Goal: Task Accomplishment & Management: Manage account settings

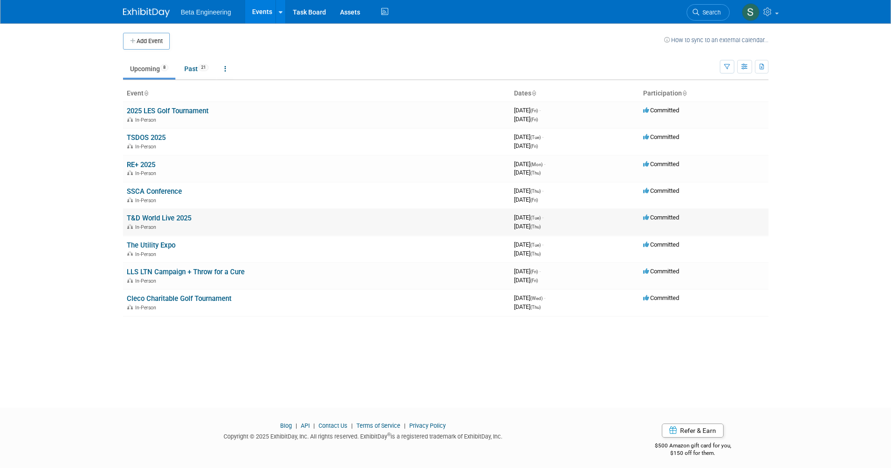
click at [190, 214] on link "T&D World Live 2025" at bounding box center [159, 218] width 65 height 8
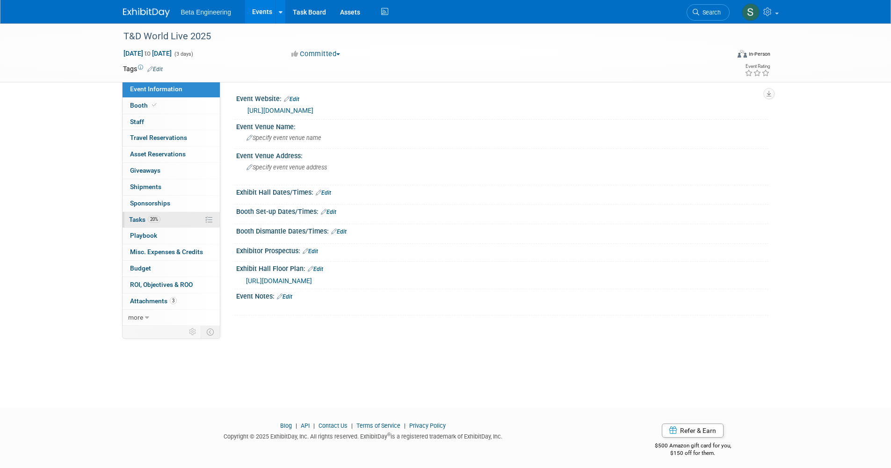
click at [162, 212] on link "20% Tasks 20%" at bounding box center [171, 220] width 97 height 16
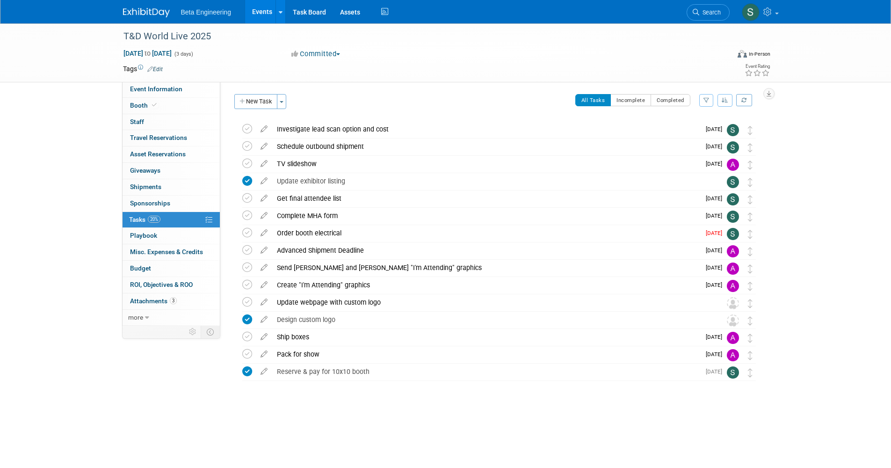
click at [240, 69] on td at bounding box center [412, 68] width 498 height 9
click at [38, 204] on div "T&D World Live 2025 Sep 23, 2025 to Sep 25, 2025 (3 days) Sep 23, 2025 to Sep 2…" at bounding box center [445, 230] width 891 height 414
click at [259, 15] on link "Events" at bounding box center [262, 11] width 34 height 23
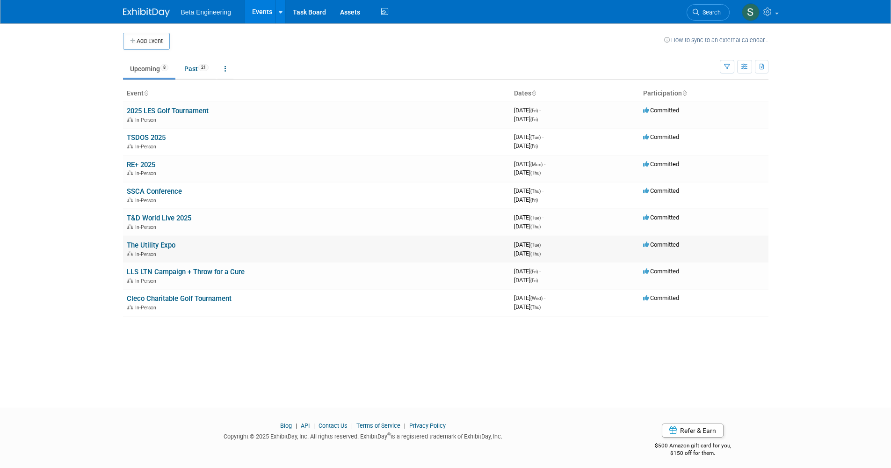
click at [153, 241] on link "The Utility Expo" at bounding box center [151, 245] width 49 height 8
click at [169, 268] on link "LLS LTN Campaign + Throw for a Cure" at bounding box center [186, 272] width 118 height 8
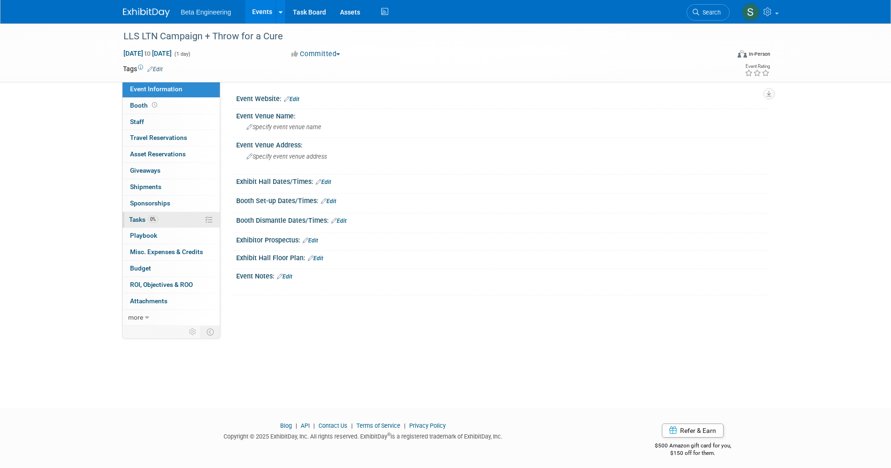
click at [153, 216] on span "0%" at bounding box center [153, 219] width 10 height 7
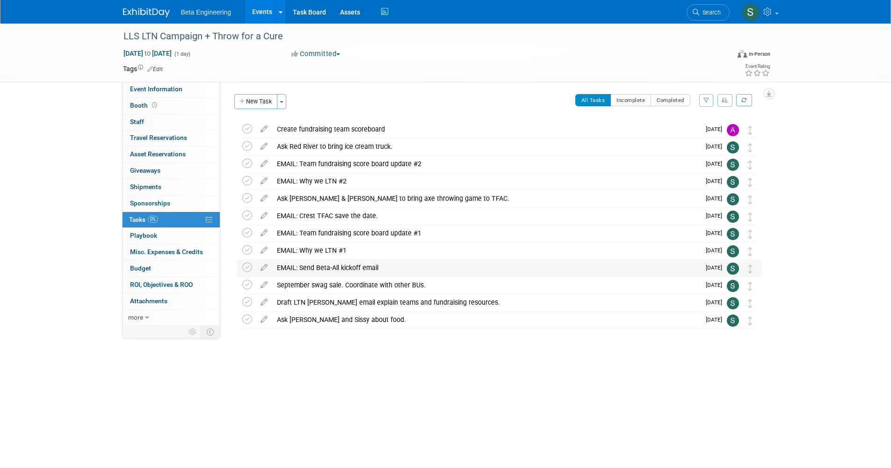
click at [369, 271] on div "EMAIL: Send Beta-All kickoff email" at bounding box center [486, 268] width 428 height 16
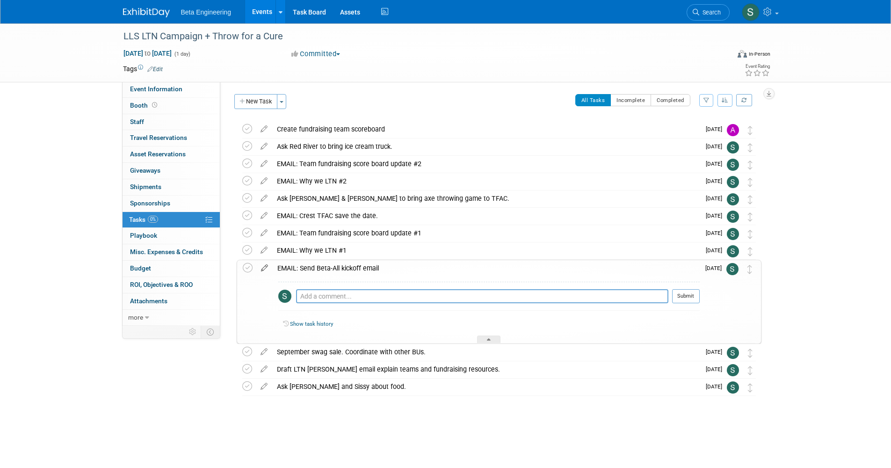
click at [266, 269] on icon at bounding box center [264, 266] width 16 height 12
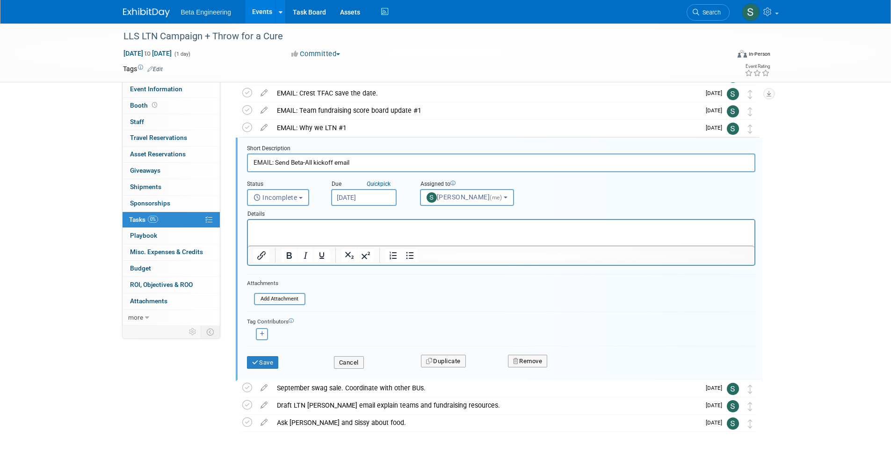
scroll to position [123, 0]
click at [301, 198] on button "Incomplete" at bounding box center [278, 197] width 62 height 17
click at [348, 178] on div "Due Quick pick Aug 28, 2025" at bounding box center [368, 190] width 89 height 30
click at [360, 199] on body "Beta Engineering Events Add Event Bulk Upload Events Shareable Event Boards Rec…" at bounding box center [445, 111] width 891 height 468
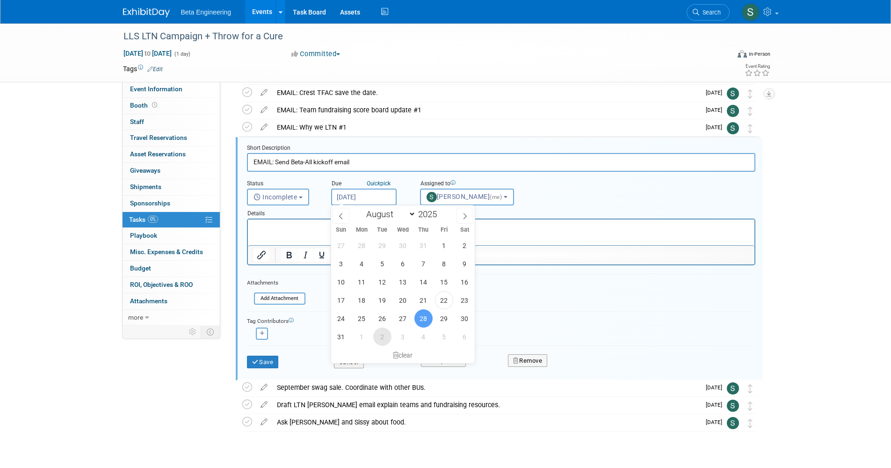
click at [379, 337] on span "2" at bounding box center [382, 336] width 18 height 18
type input "Sep 2, 2025"
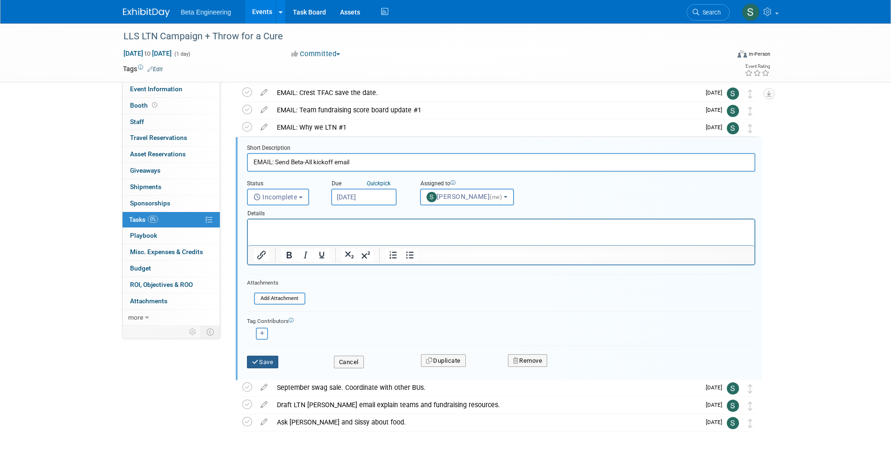
click at [272, 363] on button "Save" at bounding box center [263, 362] width 32 height 13
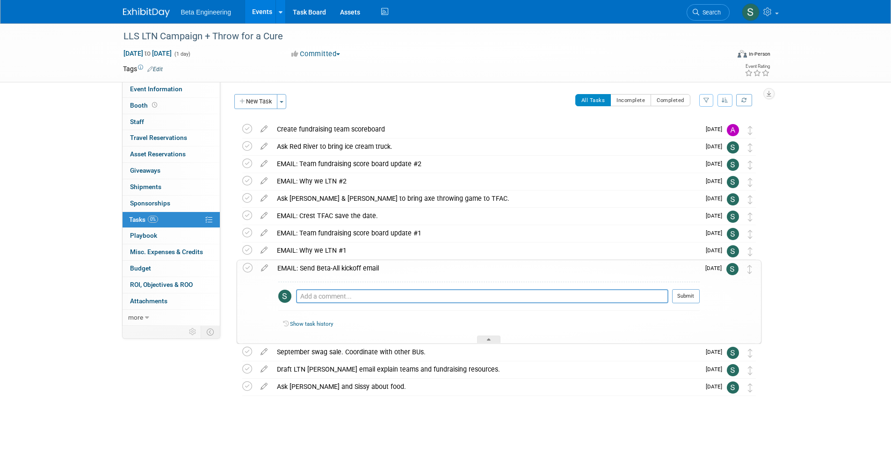
scroll to position [0, 0]
click at [493, 338] on div at bounding box center [488, 339] width 23 height 8
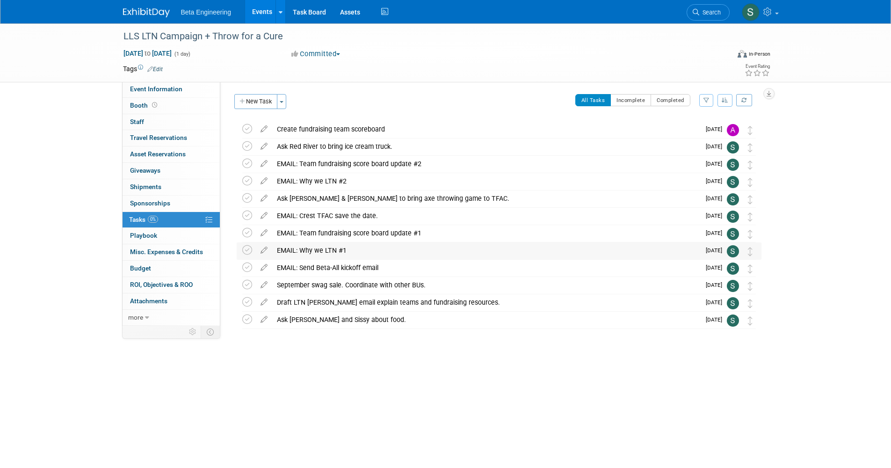
click at [285, 248] on div "EMAIL: Why we LTN #1" at bounding box center [486, 250] width 428 height 16
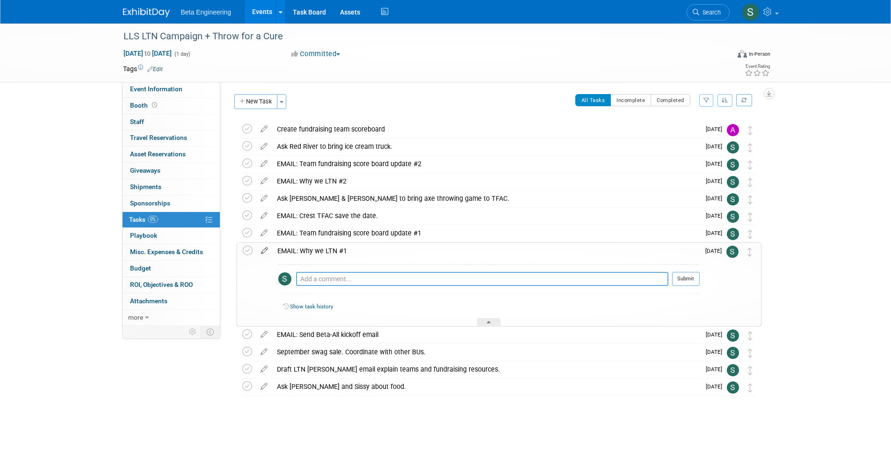
click at [264, 246] on icon at bounding box center [264, 249] width 16 height 12
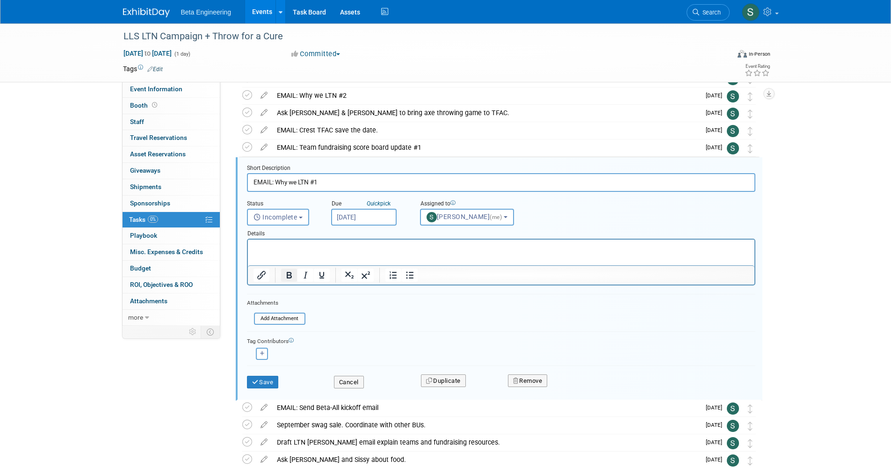
scroll to position [106, 0]
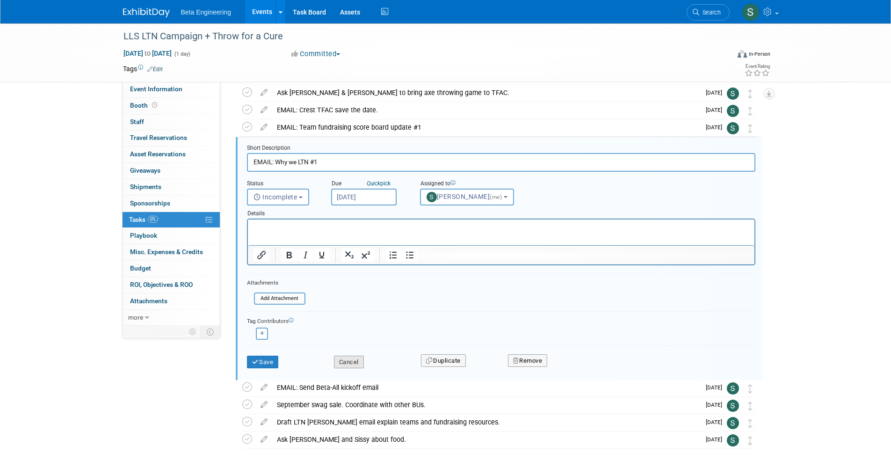
click at [354, 362] on button "Cancel" at bounding box center [349, 362] width 30 height 13
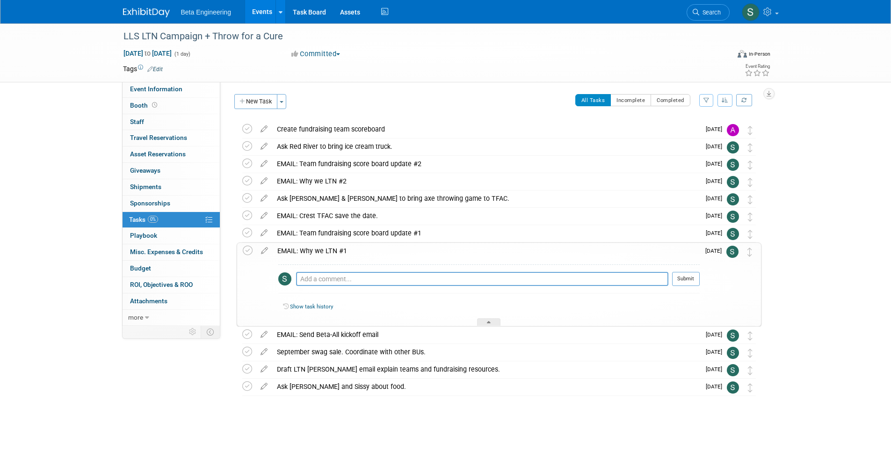
scroll to position [0, 0]
click at [488, 388] on div "Ask Russel and Sissy about food." at bounding box center [486, 386] width 428 height 16
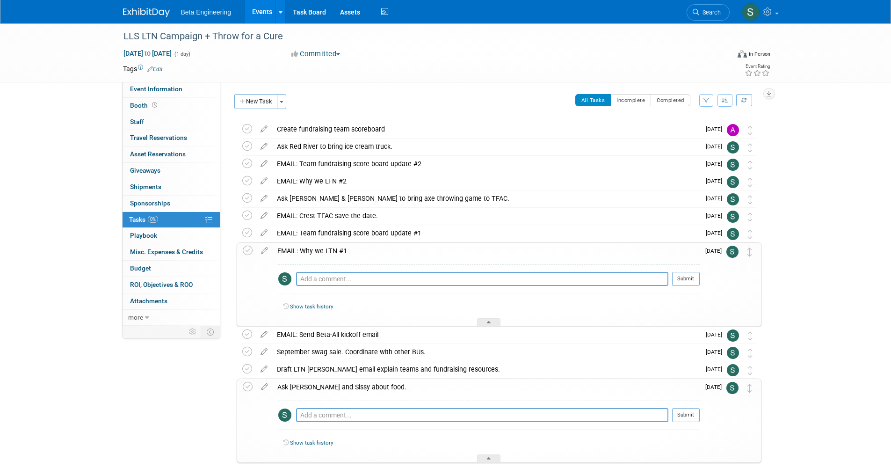
click at [488, 388] on div "Ask Russel and Sissy about food." at bounding box center [486, 387] width 427 height 16
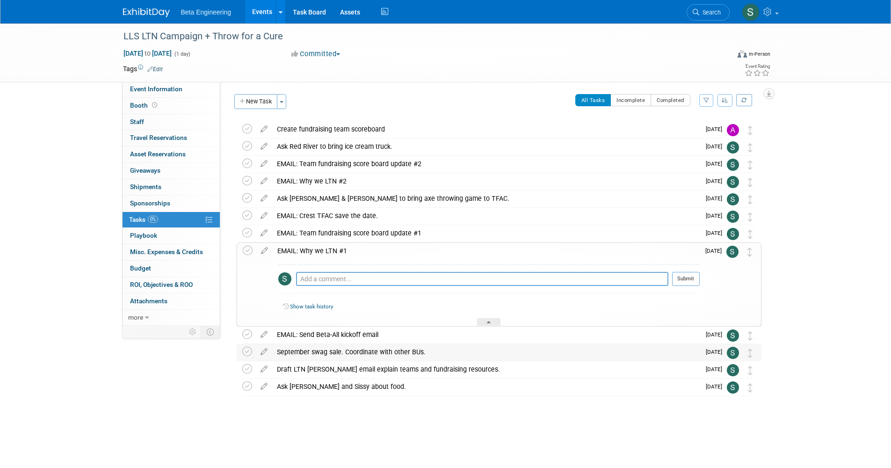
click at [495, 322] on div at bounding box center [488, 322] width 23 height 8
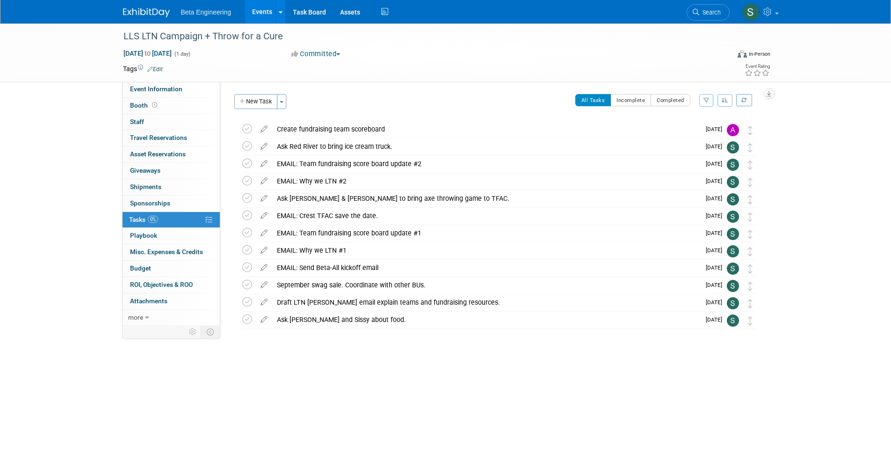
click at [68, 216] on div "LLS LTN Campaign + Throw for a Cure Oct 17, 2025 to Oct 17, 2025 (1 day) Oct 17…" at bounding box center [445, 206] width 891 height 367
click at [138, 14] on img at bounding box center [146, 12] width 47 height 9
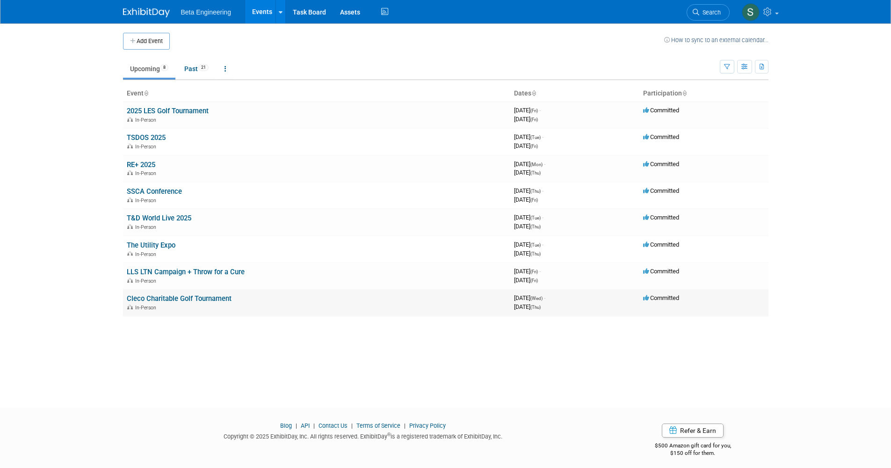
click at [220, 295] on link "Cleco Charitable Golf Tournament" at bounding box center [179, 298] width 105 height 8
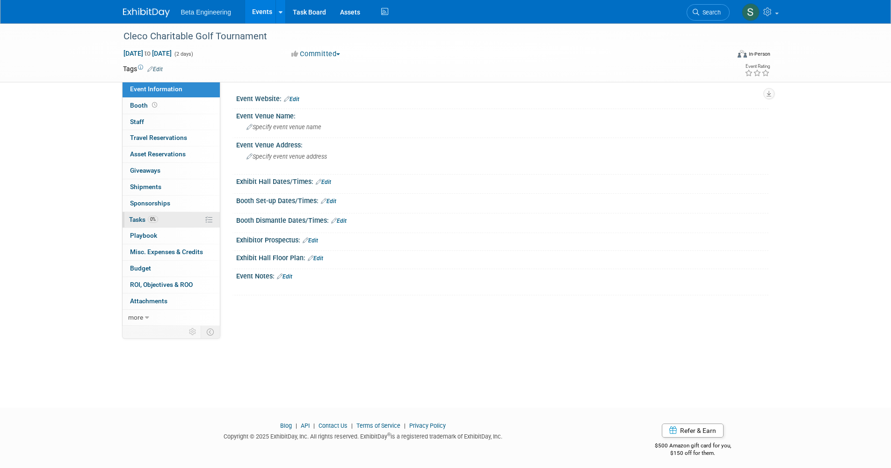
click at [154, 216] on span "0%" at bounding box center [153, 219] width 10 height 7
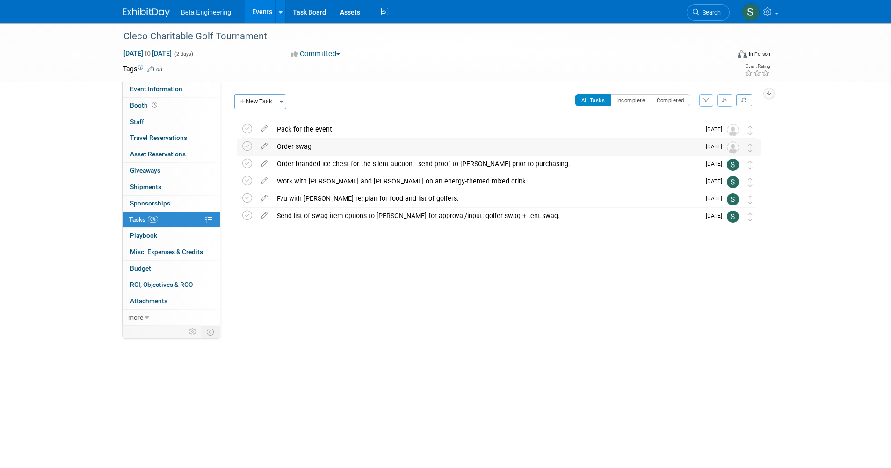
click at [310, 151] on div "Order swag" at bounding box center [486, 146] width 428 height 16
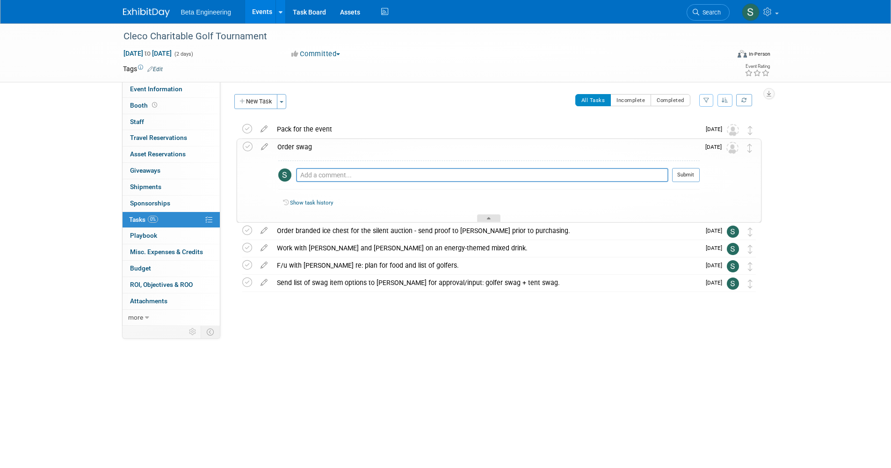
click at [497, 217] on div at bounding box center [488, 218] width 23 height 8
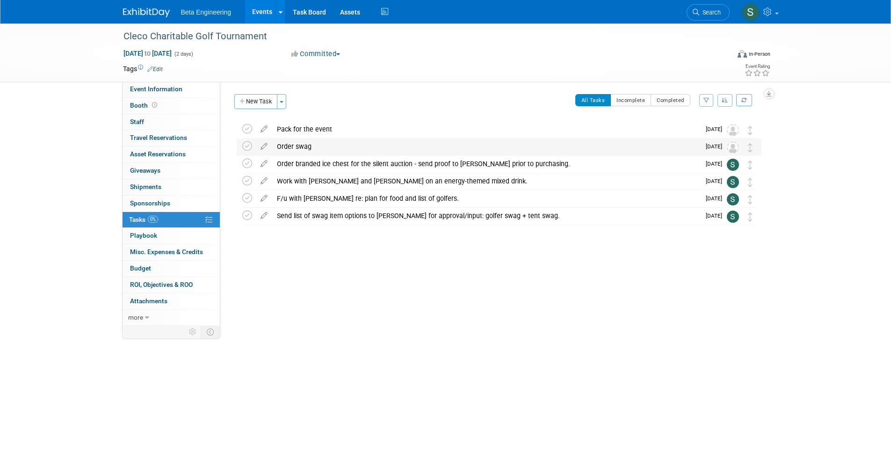
click at [644, 142] on div "Order swag" at bounding box center [486, 146] width 428 height 16
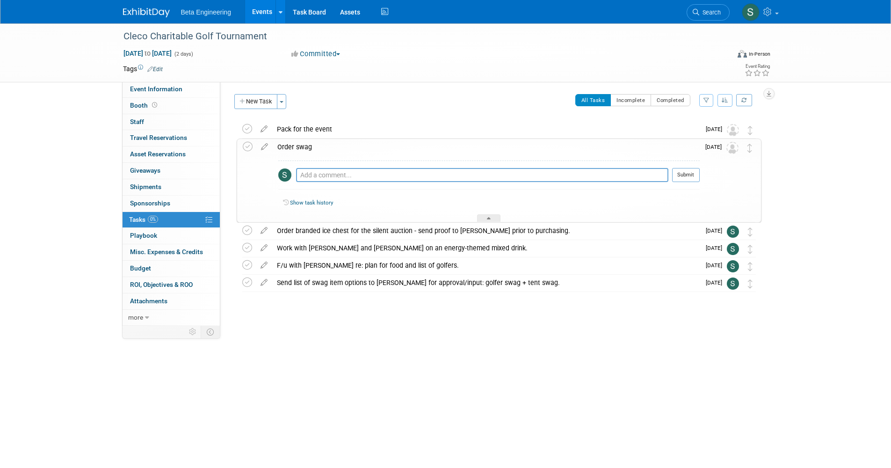
click at [733, 145] on img at bounding box center [732, 148] width 12 height 12
click at [495, 221] on div at bounding box center [488, 218] width 23 height 8
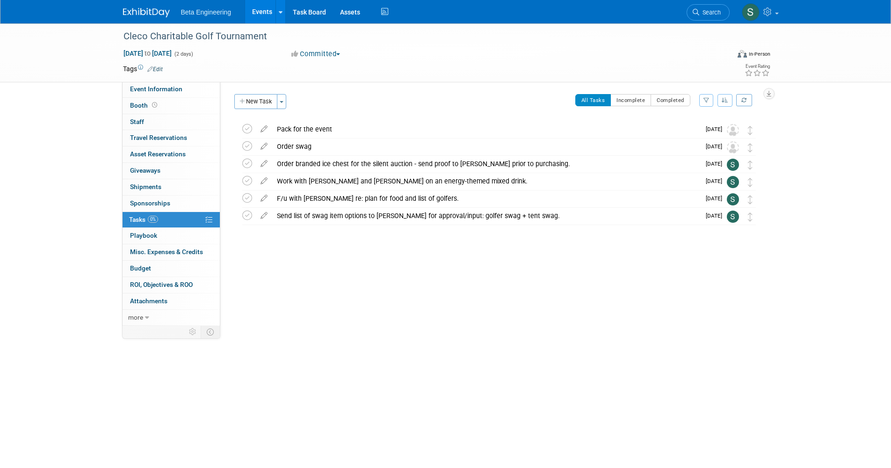
click at [0, 134] on div "Cleco Charitable Golf Tournament Nov 5, 2025 to Nov 6, 2025 (2 days) Nov 5, 202…" at bounding box center [445, 206] width 891 height 367
click at [142, 17] on img at bounding box center [146, 12] width 47 height 9
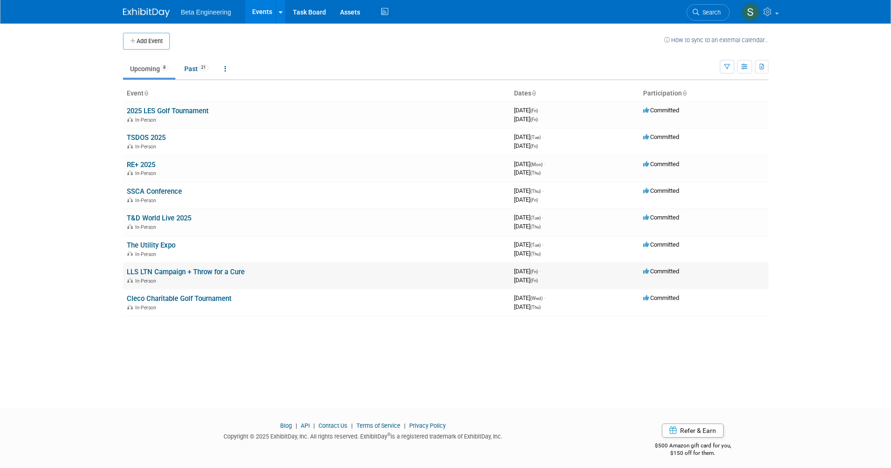
scroll to position [5, 0]
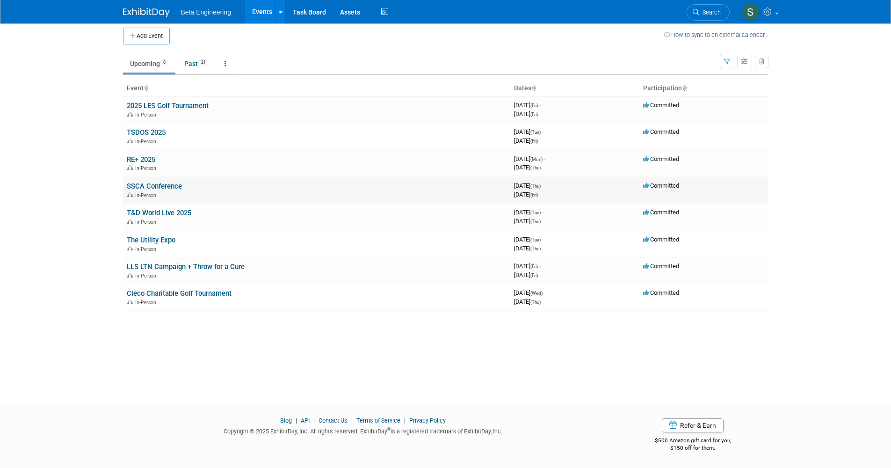
click at [141, 184] on link "SSCA Conference" at bounding box center [154, 186] width 55 height 8
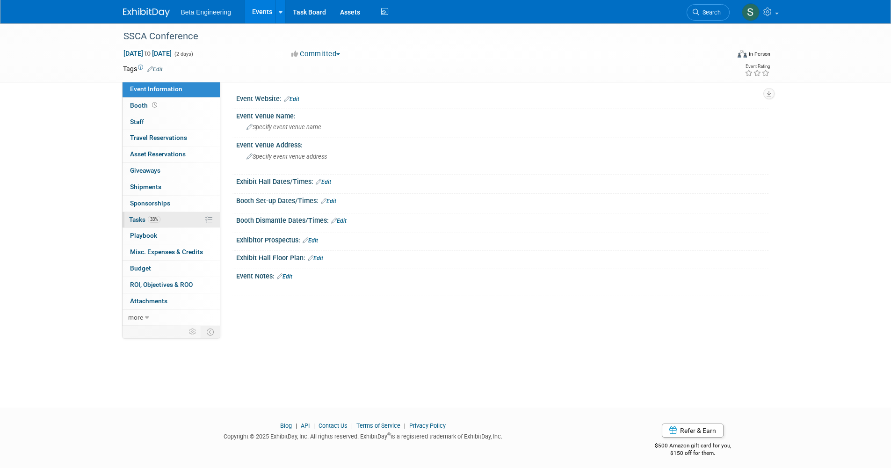
click at [173, 212] on link "33% Tasks 33%" at bounding box center [171, 220] width 97 height 16
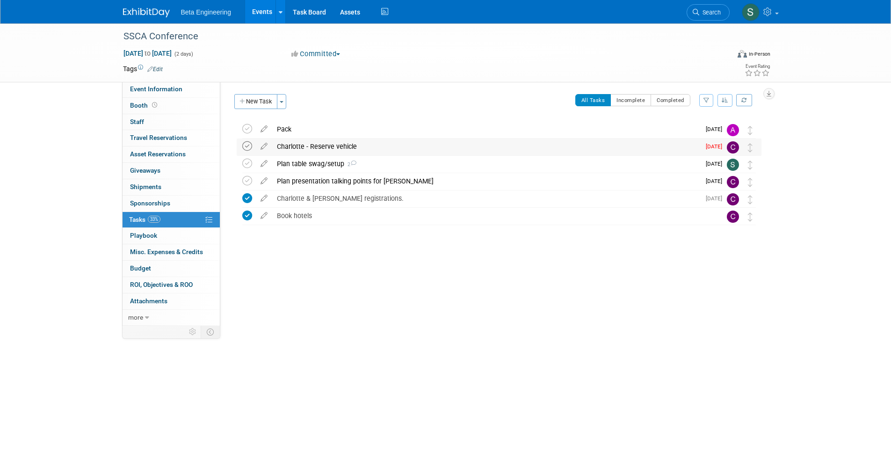
click at [250, 148] on icon at bounding box center [247, 146] width 10 height 10
click at [326, 164] on div "Plan table swag/setup 2" at bounding box center [486, 164] width 428 height 16
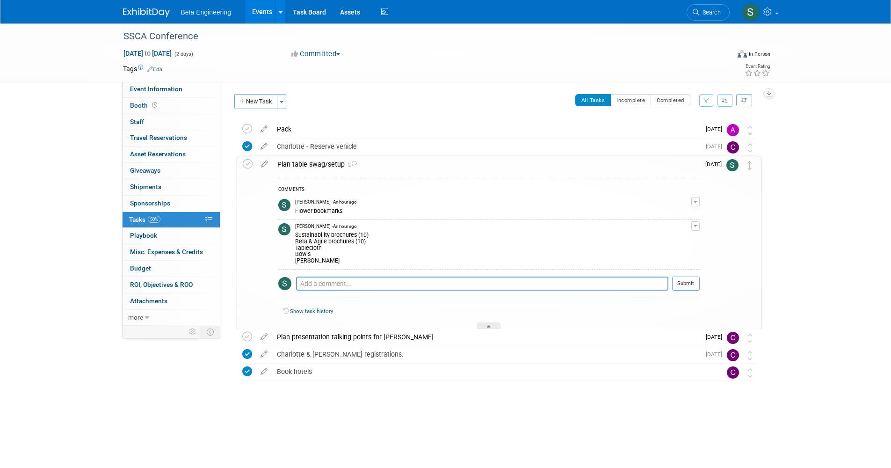
drag, startPoint x: 287, startPoint y: 239, endPoint x: 329, endPoint y: 248, distance: 43.2
click at [331, 244] on tr "[PERSON_NAME] - An hour ago Sustainability brochures (10) Beta & Agile brochure…" at bounding box center [488, 244] width 421 height 50
click at [44, 322] on div "SSCA Conference [DATE] to [DATE] (2 days) [DATE] to [DATE] Committed Committed …" at bounding box center [445, 230] width 891 height 414
click at [357, 280] on textarea at bounding box center [482, 283] width 372 height 14
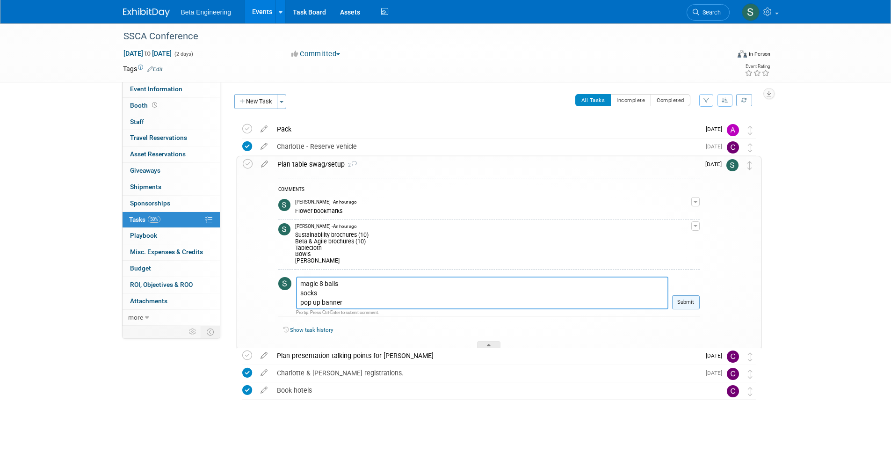
type textarea "magic 8 balls socks pop up banner"
click at [690, 298] on button "Submit" at bounding box center [686, 302] width 28 height 14
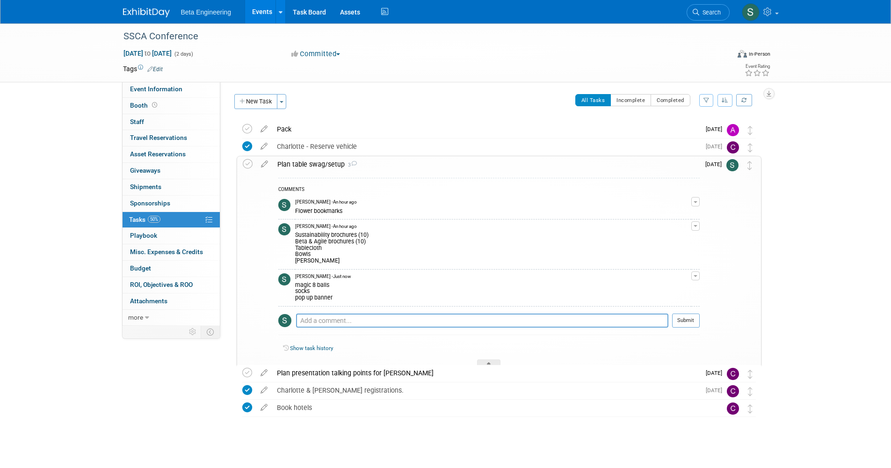
click at [90, 167] on div "SSCA Conference Sep 18, 2025 to Sep 19, 2025 (2 days) Sep 18, 2025 to Sep 19, 2…" at bounding box center [445, 248] width 891 height 450
click at [164, 13] on img at bounding box center [146, 12] width 47 height 9
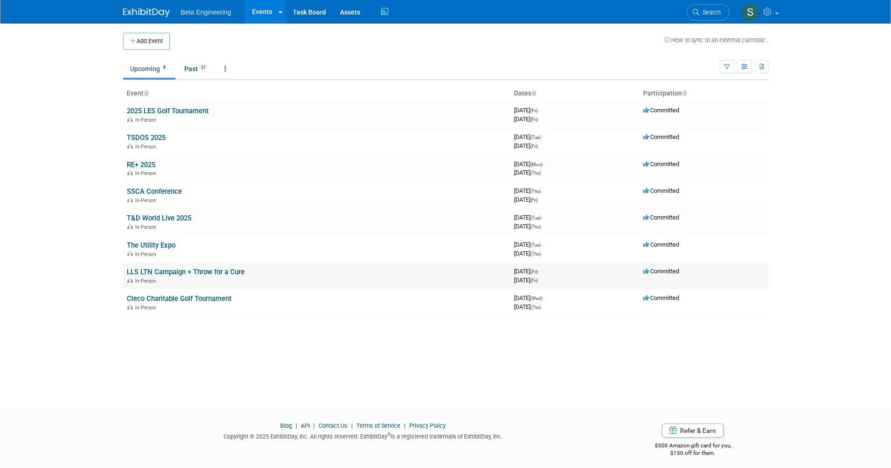
click at [221, 262] on td "LLS LTN Campaign + Throw for a Cure In-Person" at bounding box center [316, 275] width 387 height 27
click at [218, 268] on link "LLS LTN Campaign + Throw for a Cure" at bounding box center [186, 272] width 118 height 8
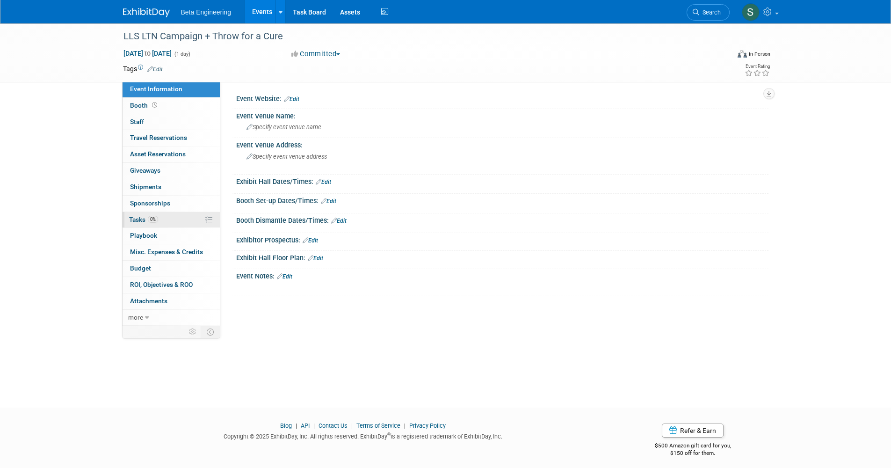
click at [174, 212] on link "0% Tasks 0%" at bounding box center [171, 220] width 97 height 16
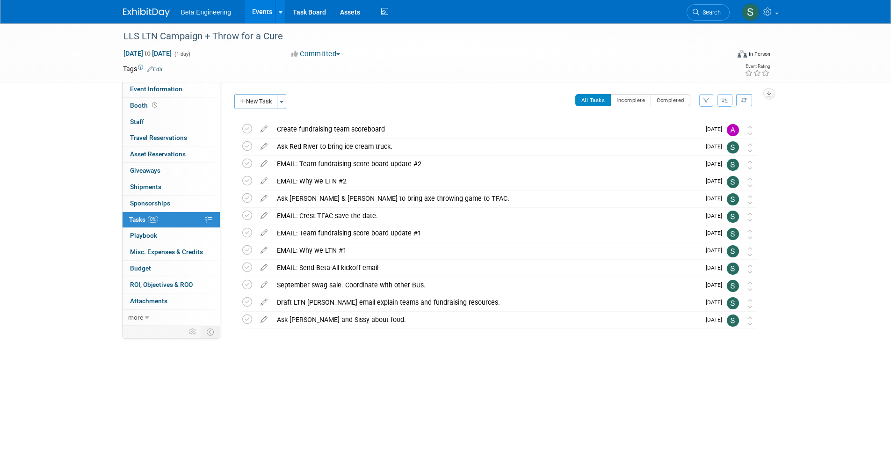
click at [82, 91] on div "LLS LTN Campaign + Throw for a Cure Oct 17, 2025 to Oct 17, 2025 (1 day) Oct 17…" at bounding box center [445, 206] width 891 height 367
click at [152, 11] on img at bounding box center [146, 12] width 47 height 9
